Goal: Navigation & Orientation: Find specific page/section

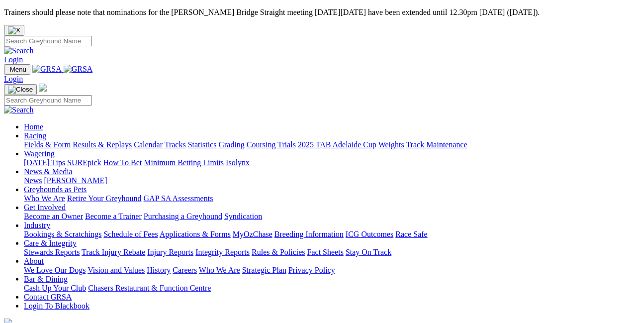
drag, startPoint x: 216, startPoint y: 51, endPoint x: 275, endPoint y: 63, distance: 59.8
click at [55, 149] on link "Wagering" at bounding box center [39, 153] width 31 height 8
click at [129, 140] on link "Results & Replays" at bounding box center [102, 144] width 59 height 8
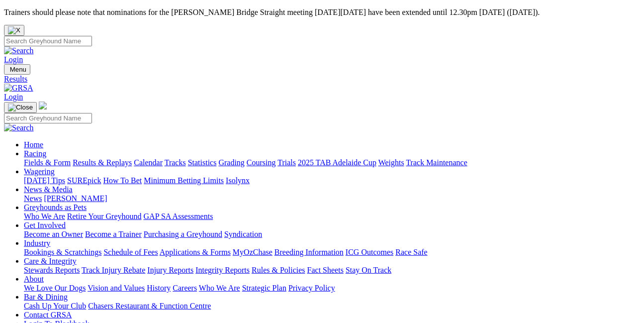
click at [163, 158] on link "Calendar" at bounding box center [148, 162] width 29 height 8
click at [73, 185] on link "News & Media" at bounding box center [48, 189] width 49 height 8
